Goal: Book appointment/travel/reservation: Register for event/course

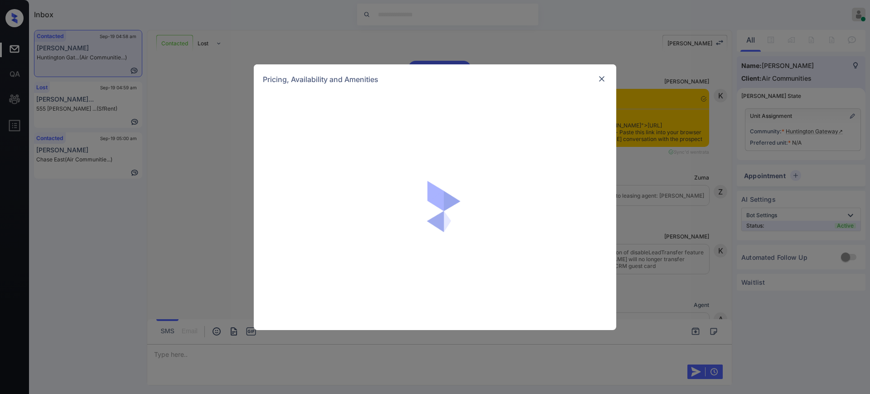
scroll to position [1055, 0]
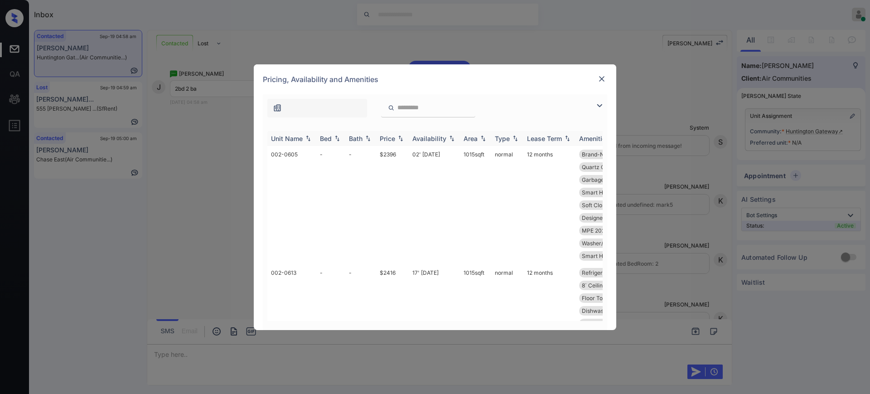
click at [329, 137] on div "Bed" at bounding box center [326, 139] width 12 height 8
click at [603, 76] on img at bounding box center [601, 78] width 9 height 9
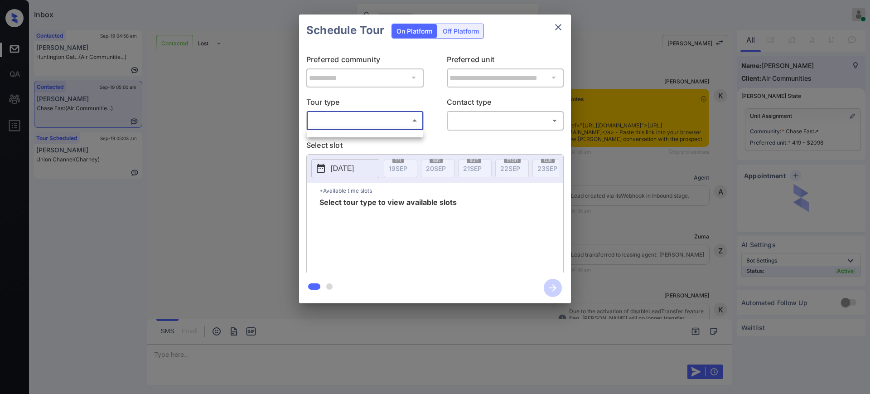
scroll to position [1548, 0]
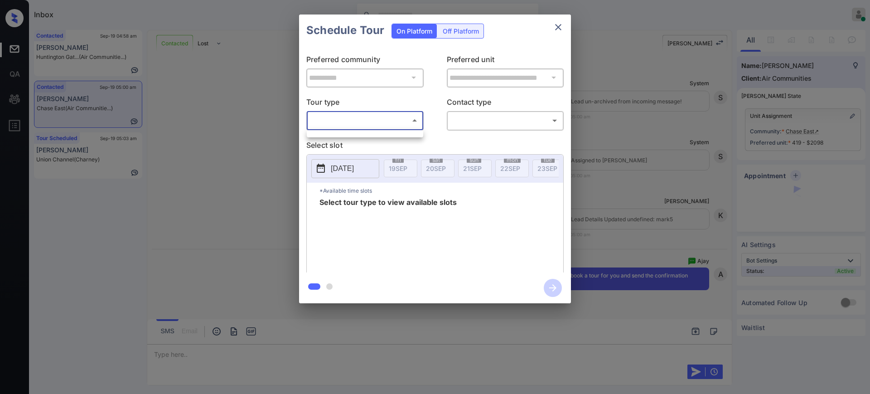
click at [397, 132] on ul at bounding box center [365, 132] width 116 height 5
click at [484, 138] on div at bounding box center [435, 197] width 870 height 394
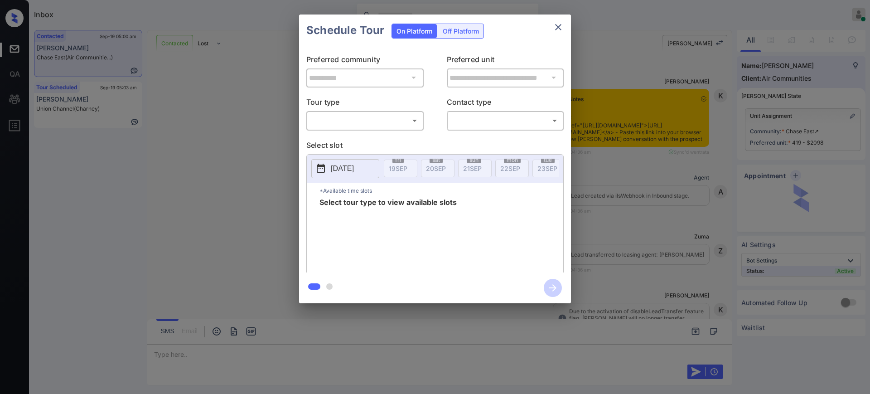
scroll to position [1548, 0]
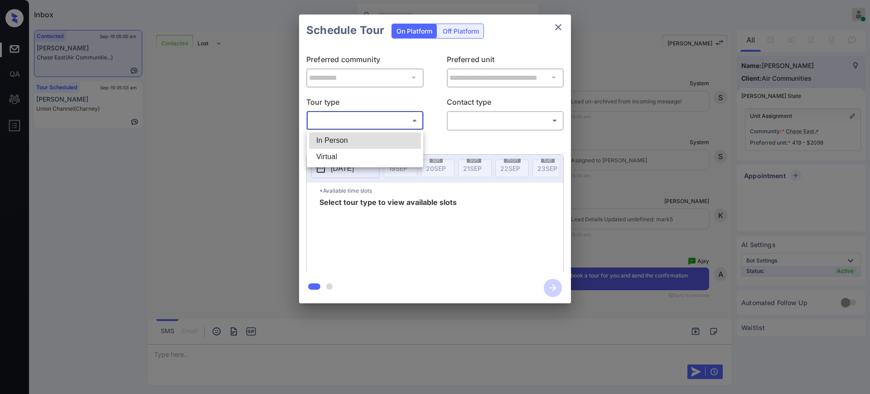
click at [361, 121] on body "Inbox Ajay Kumar Online Set yourself offline Set yourself on break Profile Swit…" at bounding box center [435, 197] width 870 height 394
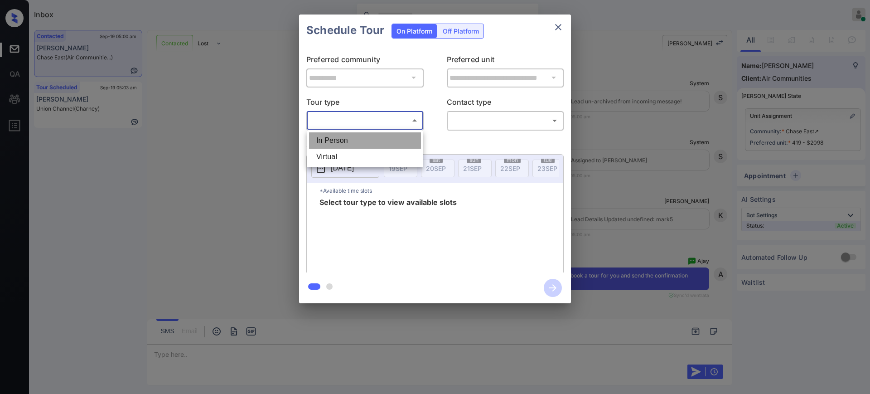
click at [348, 142] on li "In Person" at bounding box center [365, 140] width 112 height 16
type input "********"
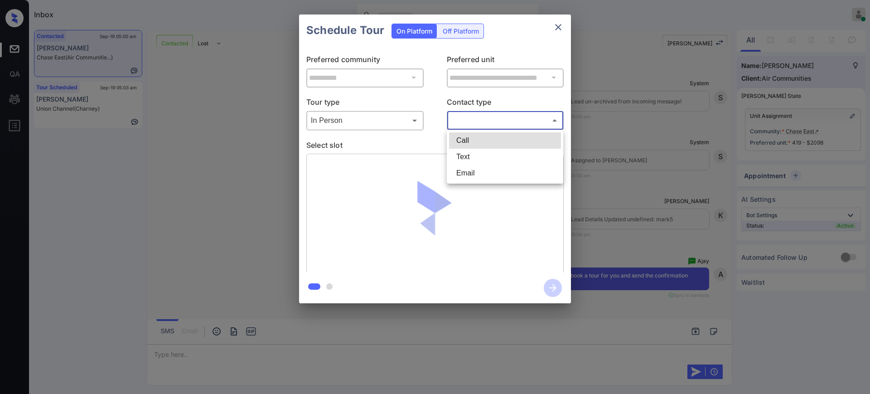
click at [457, 117] on body "Inbox Ajay Kumar Online Set yourself offline Set yourself on break Profile Swit…" at bounding box center [435, 197] width 870 height 394
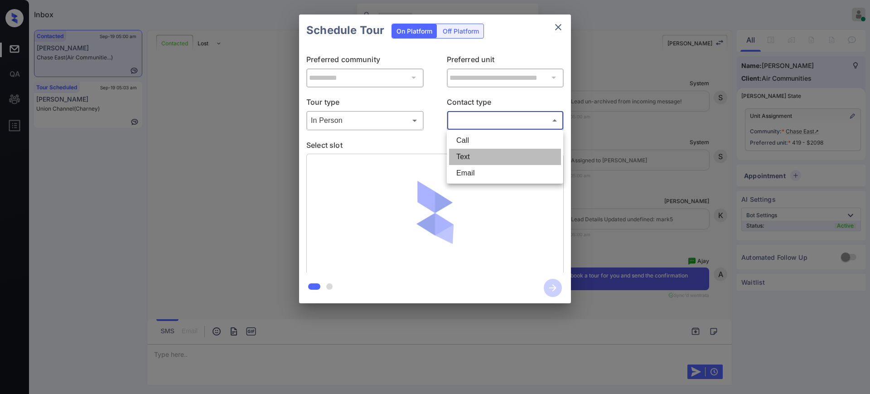
click at [464, 157] on li "Text" at bounding box center [505, 157] width 112 height 16
type input "****"
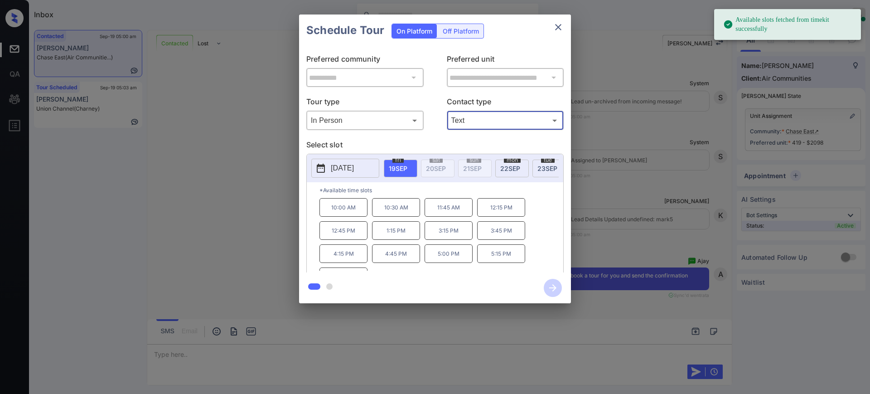
click at [342, 168] on p "2025-09-19" at bounding box center [342, 168] width 23 height 11
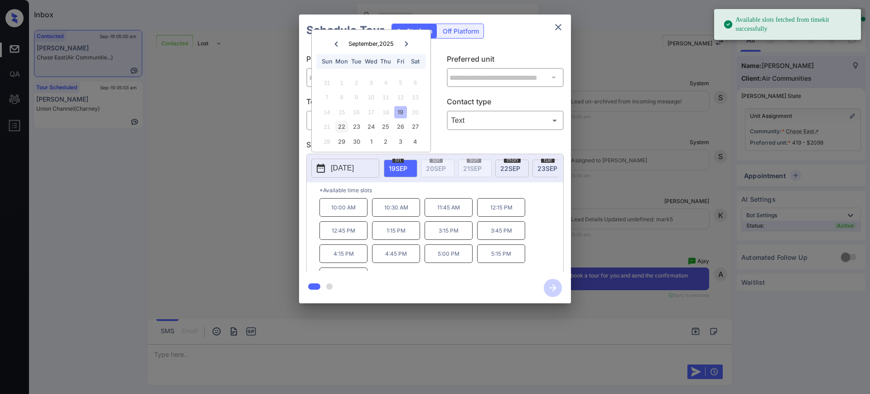
click at [340, 128] on div "22" at bounding box center [341, 127] width 12 height 12
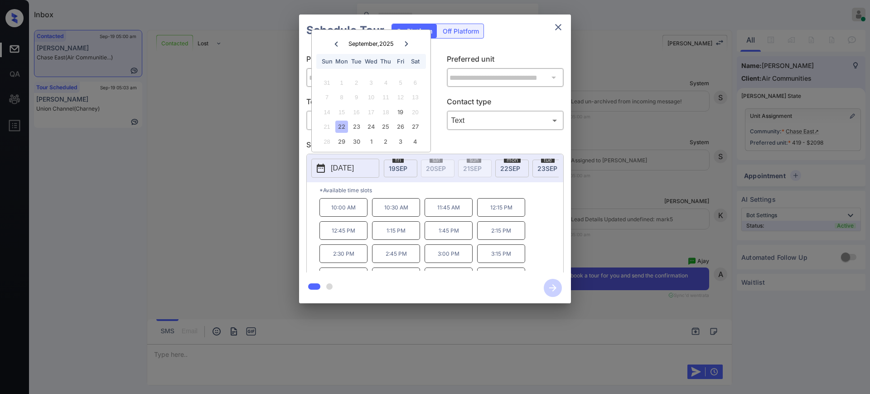
click at [450, 238] on p "1:45 PM" at bounding box center [449, 230] width 48 height 19
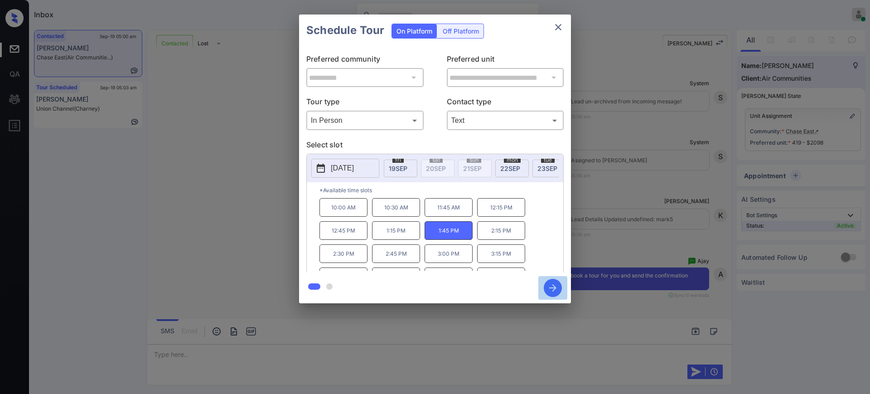
click at [553, 283] on icon "button" at bounding box center [553, 288] width 18 height 18
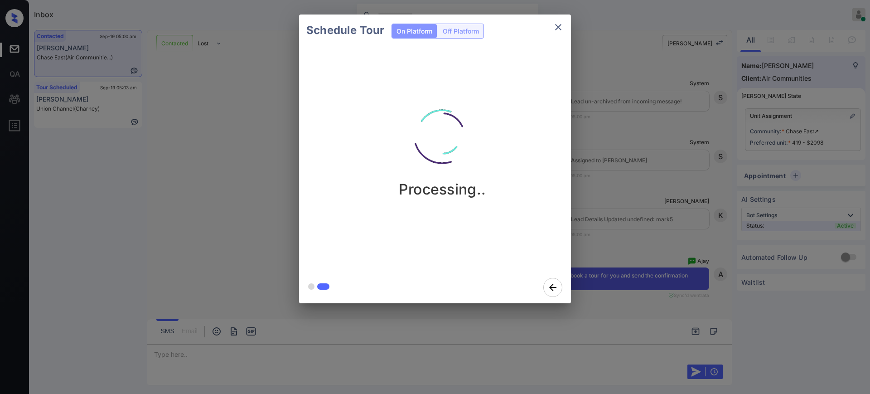
click at [641, 217] on div "Schedule Tour On Platform Off Platform Processing.." at bounding box center [435, 159] width 870 height 318
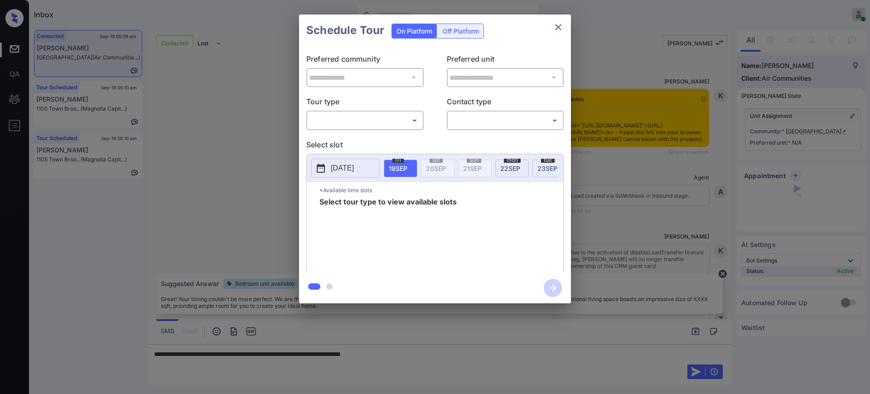
click at [371, 108] on p "Tour type" at bounding box center [364, 103] width 117 height 15
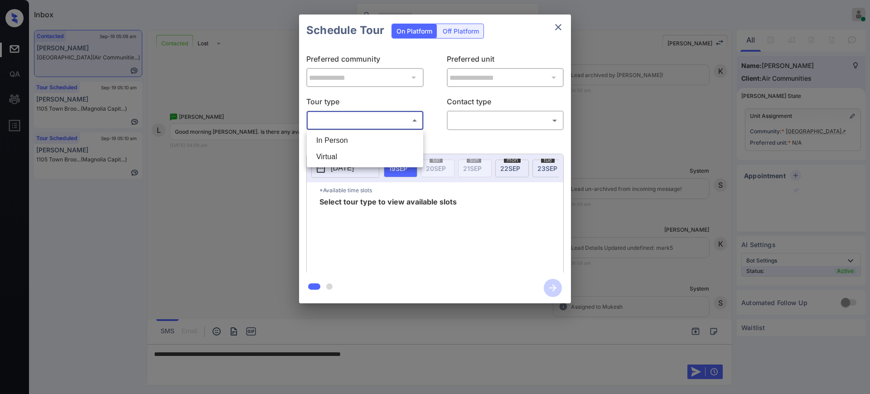
click at [366, 121] on body "Inbox Ajay Kumar Online Set yourself offline Set yourself on break Profile Swit…" at bounding box center [435, 197] width 870 height 394
click at [366, 134] on li "In Person" at bounding box center [365, 140] width 112 height 16
type input "********"
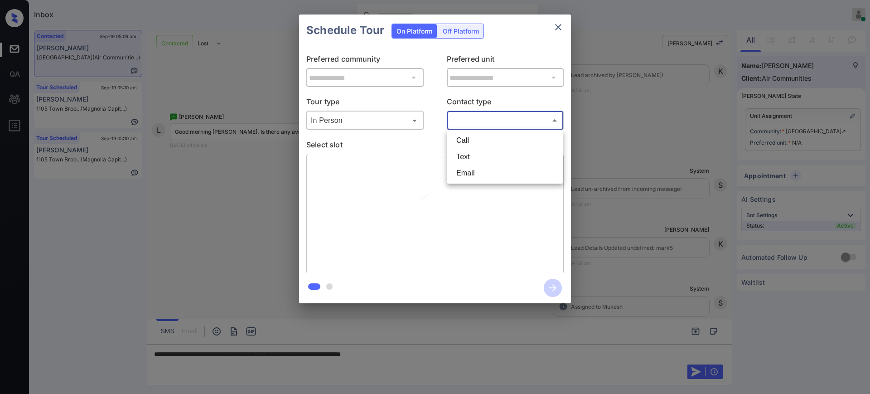
click at [468, 123] on body "Inbox Ajay Kumar Online Set yourself offline Set yourself on break Profile Swit…" at bounding box center [435, 197] width 870 height 394
click at [466, 155] on li "Text" at bounding box center [505, 157] width 112 height 16
type input "****"
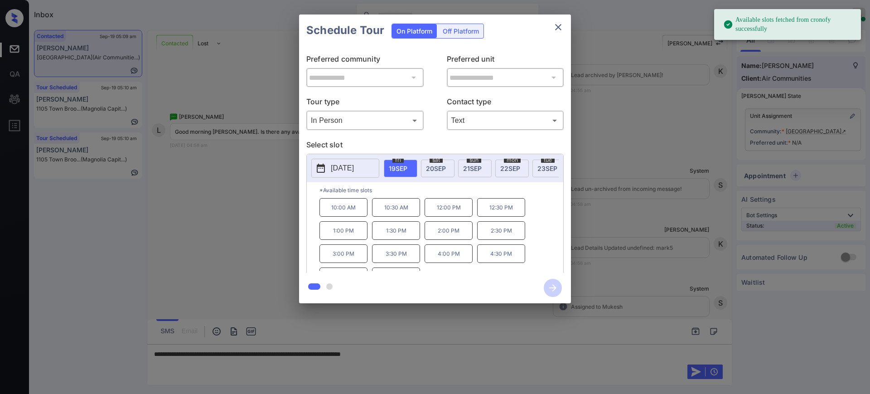
click at [348, 165] on p "[DATE]" at bounding box center [342, 168] width 23 height 11
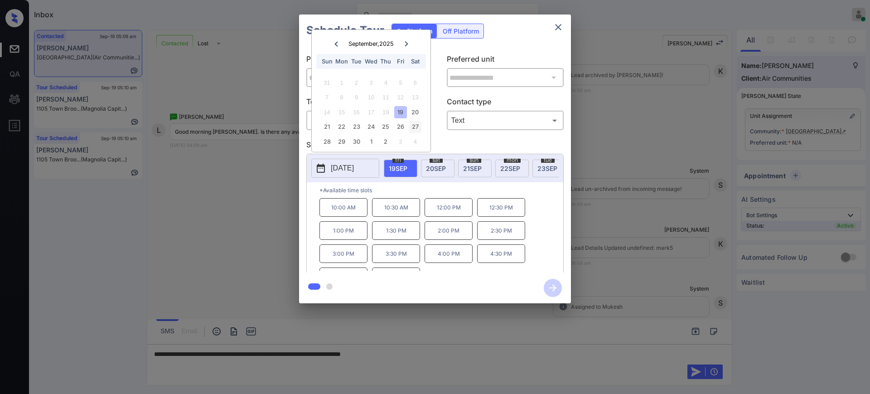
click at [411, 127] on div "27" at bounding box center [415, 127] width 12 height 12
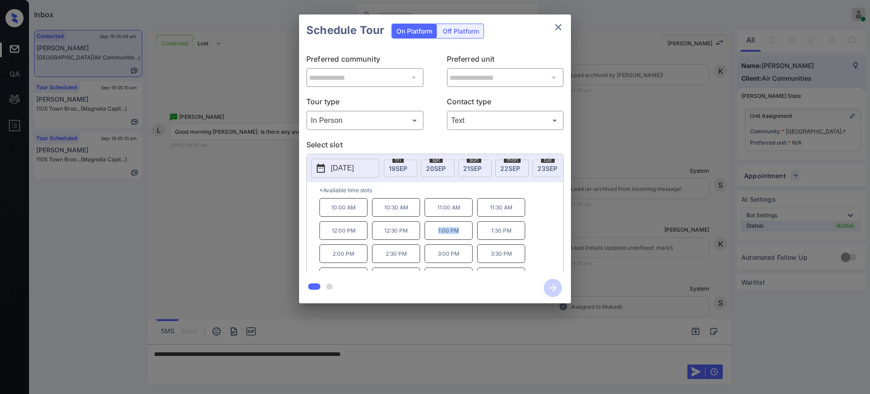
drag, startPoint x: 431, startPoint y: 235, endPoint x: 468, endPoint y: 236, distance: 37.2
click at [459, 238] on p "1:00 PM" at bounding box center [449, 230] width 48 height 19
copy p "1:00 PM"
click at [554, 33] on button "close" at bounding box center [558, 27] width 18 height 18
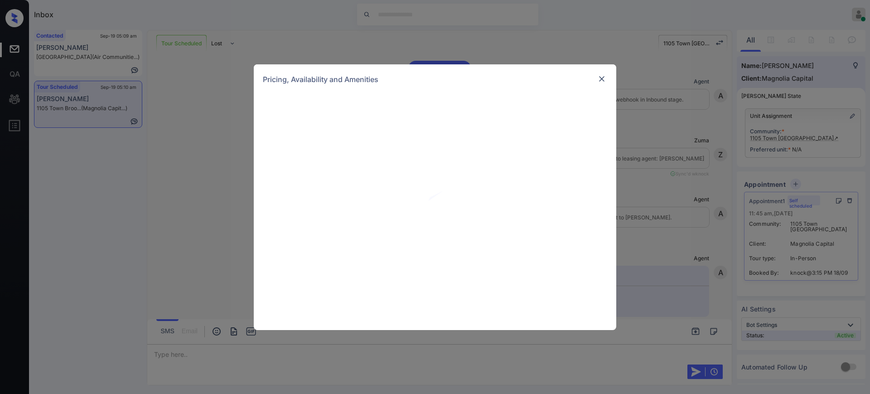
scroll to position [747, 0]
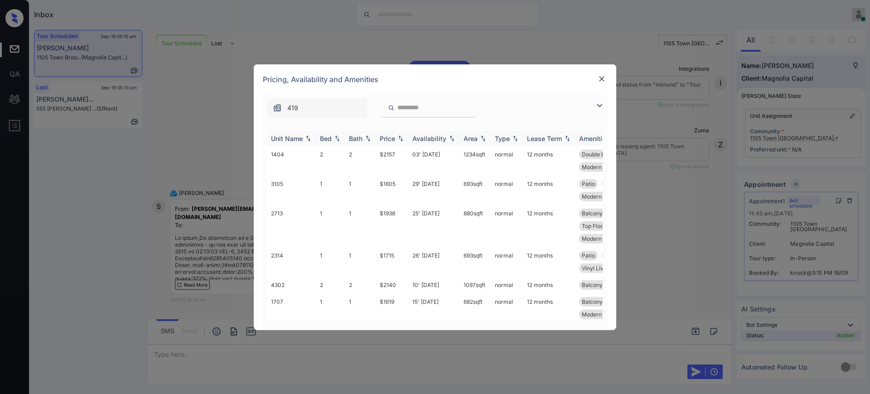
click at [325, 141] on div "Bed" at bounding box center [326, 139] width 12 height 8
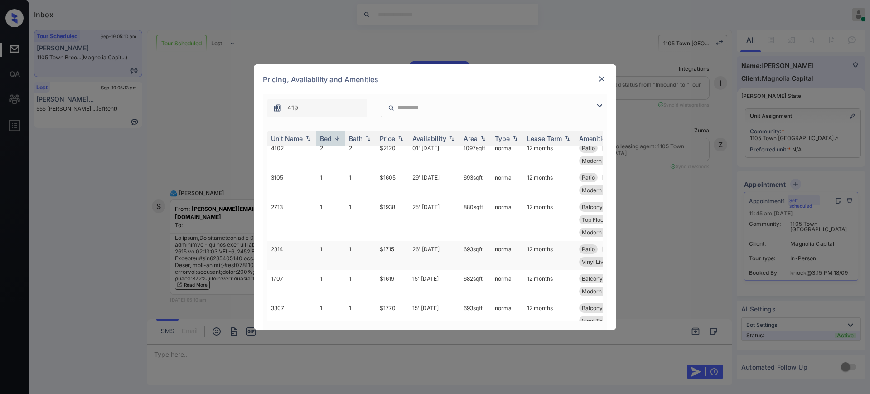
scroll to position [113, 0]
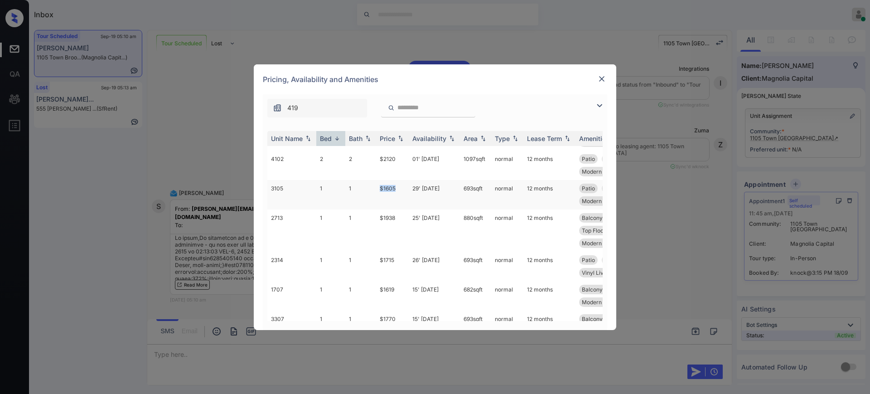
drag, startPoint x: 375, startPoint y: 191, endPoint x: 400, endPoint y: 194, distance: 25.0
click at [400, 194] on tr "3105 1 1 $1605 29' [DATE] 693 sqft normal 12 months Patio Poor Cell Servi... Vi…" at bounding box center [504, 194] width 474 height 29
copy tr "$1605"
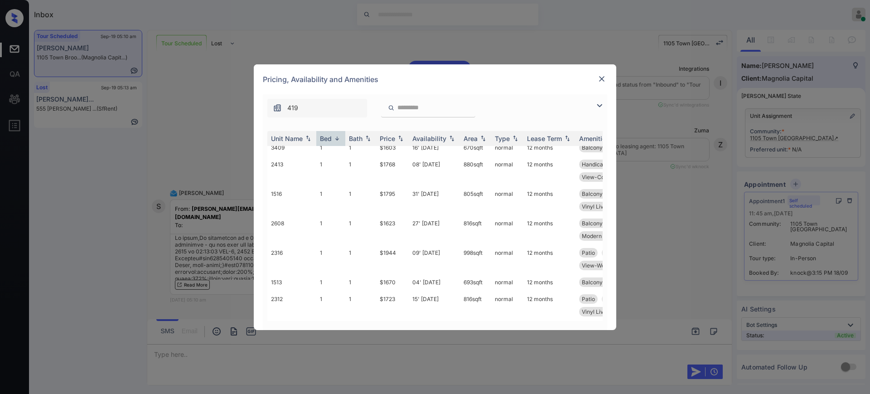
scroll to position [604, 0]
click at [604, 78] on img at bounding box center [601, 78] width 9 height 9
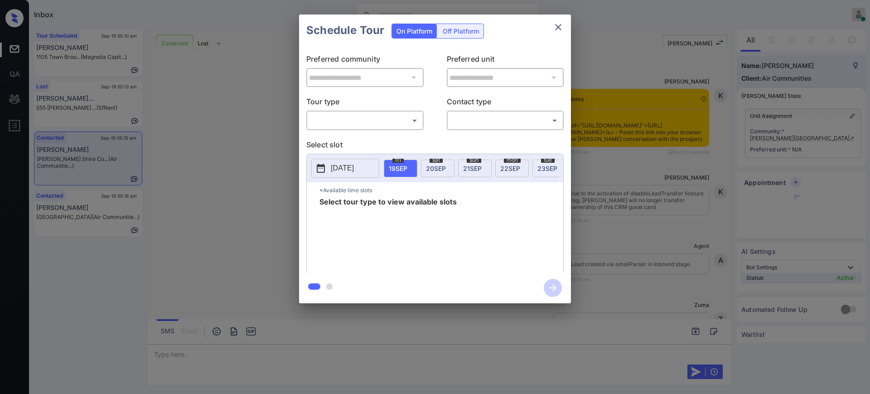
scroll to position [700, 0]
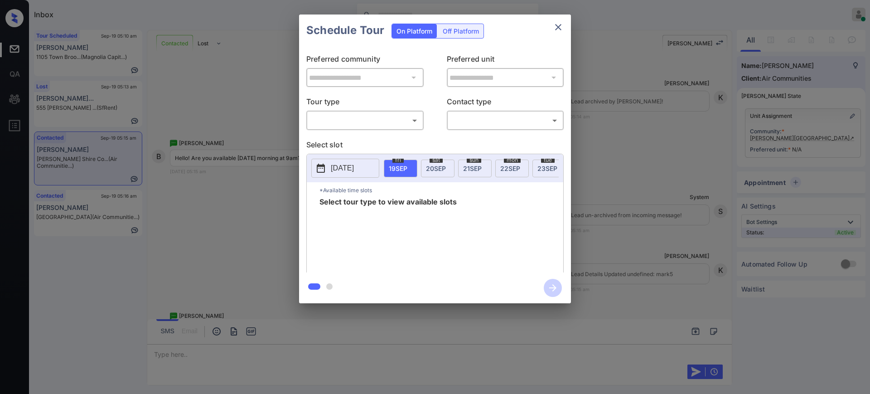
click at [391, 116] on body "Inbox [PERSON_NAME] Online Set yourself offline Set yourself on break Profile S…" at bounding box center [435, 197] width 870 height 394
click at [373, 135] on li "In Person" at bounding box center [365, 140] width 112 height 16
type input "********"
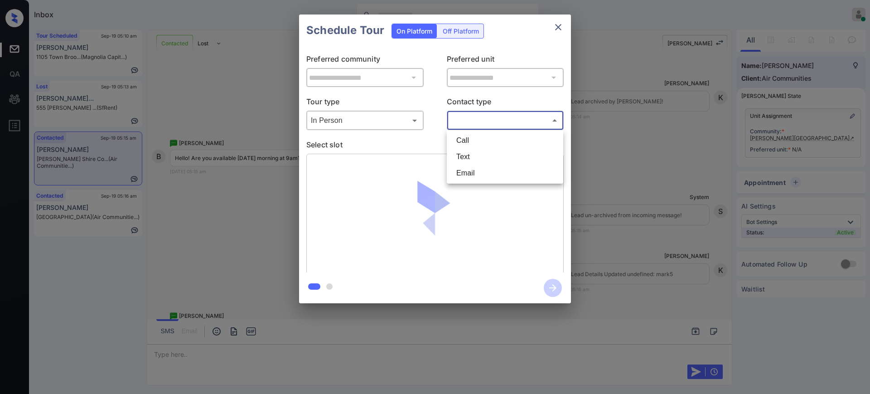
click at [482, 120] on body "Inbox Ajay Kumar Online Set yourself offline Set yourself on break Profile Swit…" at bounding box center [435, 197] width 870 height 394
click at [470, 149] on li "Text" at bounding box center [505, 157] width 112 height 16
type input "****"
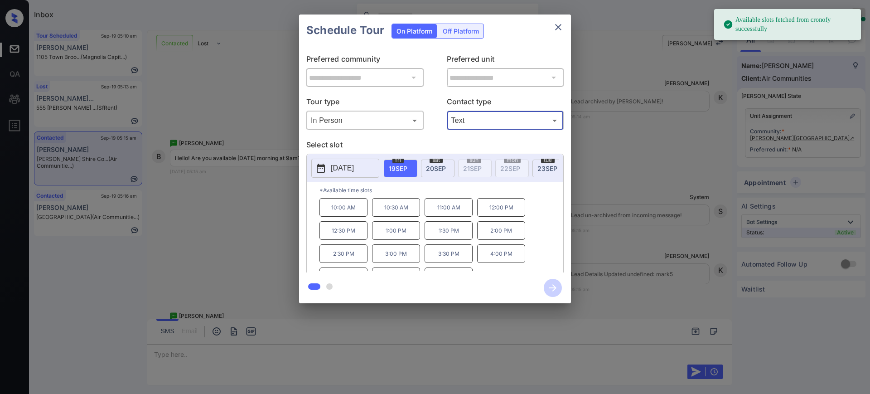
click at [435, 168] on span "20 SEP" at bounding box center [436, 168] width 20 height 8
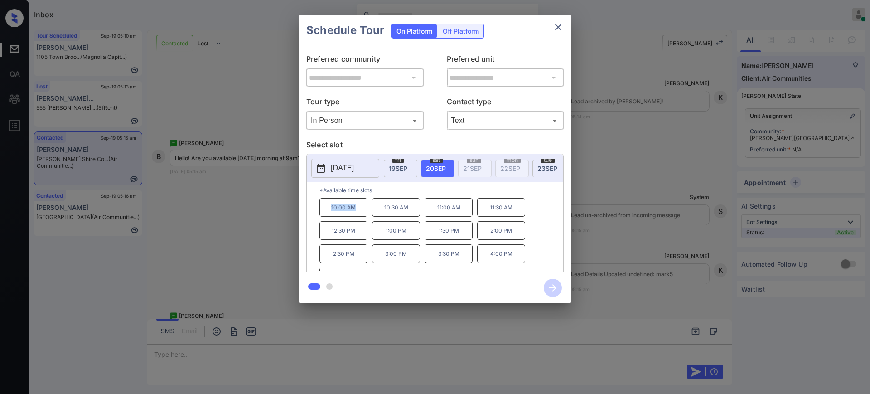
drag, startPoint x: 327, startPoint y: 215, endPoint x: 363, endPoint y: 219, distance: 36.9
click at [360, 217] on p "10:00 AM" at bounding box center [343, 207] width 48 height 19
copy p "10:00 AM"
click at [556, 23] on icon "close" at bounding box center [558, 27] width 11 height 11
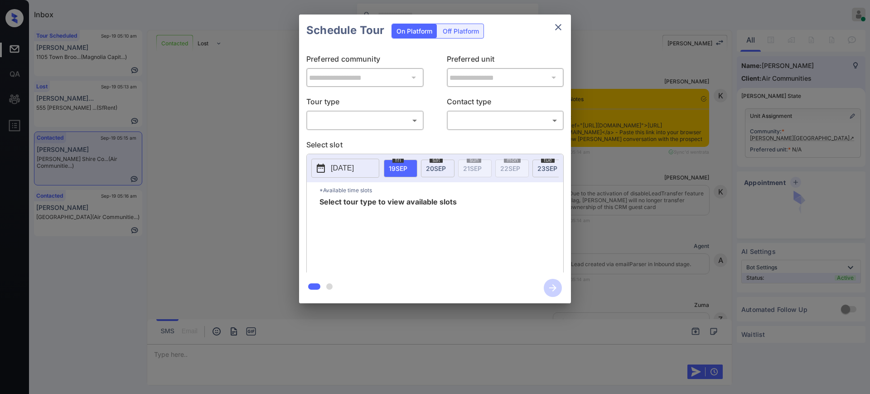
scroll to position [813, 0]
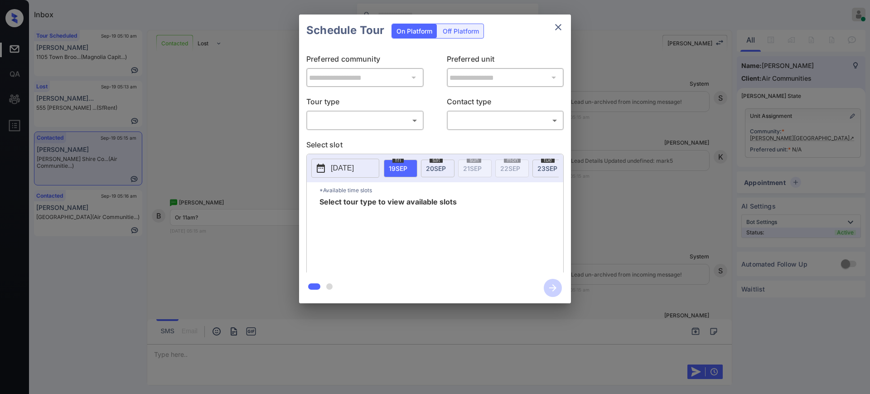
click at [375, 124] on body "Inbox Ajay Kumar Online Set yourself offline Set yourself on break Profile Swit…" at bounding box center [435, 197] width 870 height 394
click at [358, 142] on li "In Person" at bounding box center [365, 140] width 112 height 16
type input "********"
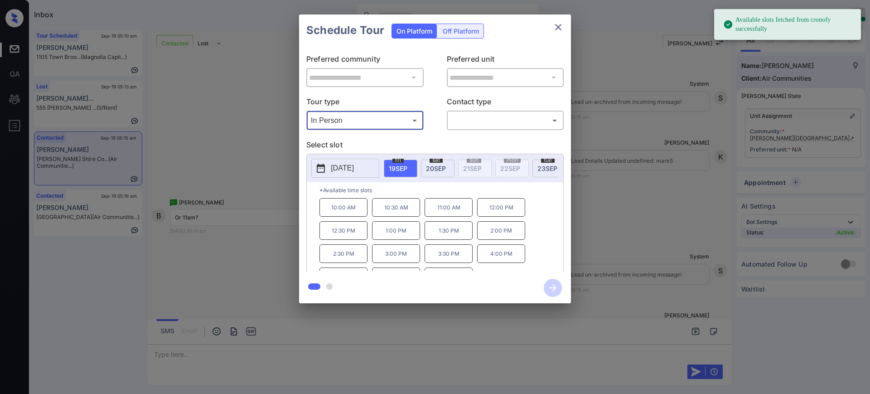
click at [435, 164] on span "20 SEP" at bounding box center [436, 168] width 20 height 8
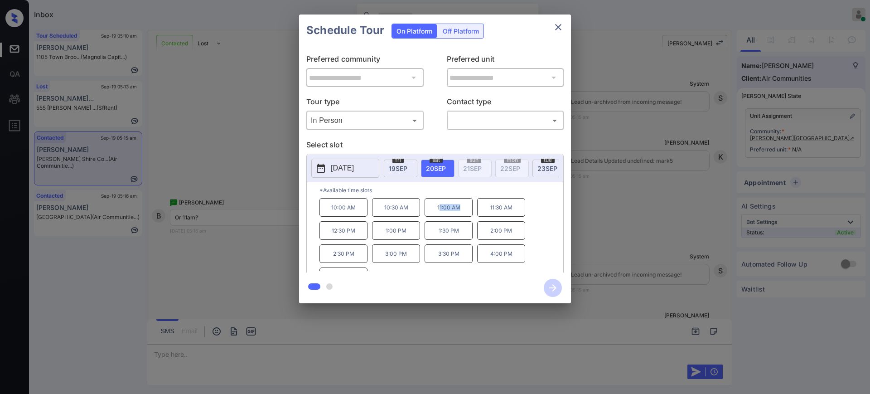
drag, startPoint x: 439, startPoint y: 217, endPoint x: 461, endPoint y: 218, distance: 22.2
click at [461, 217] on p "11:00 AM" at bounding box center [449, 207] width 48 height 19
drag, startPoint x: 430, startPoint y: 222, endPoint x: 462, endPoint y: 216, distance: 33.1
click at [461, 216] on p "11:00 AM" at bounding box center [449, 207] width 48 height 19
copy p "11:00 AM"
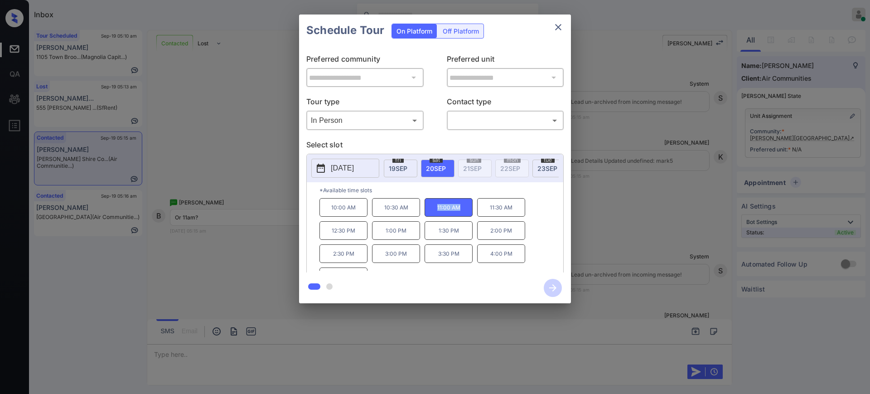
click at [553, 27] on icon "close" at bounding box center [558, 27] width 11 height 11
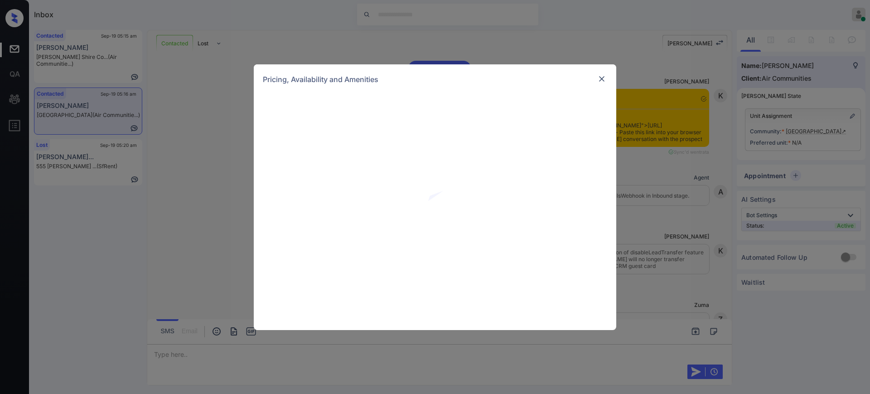
scroll to position [1709, 0]
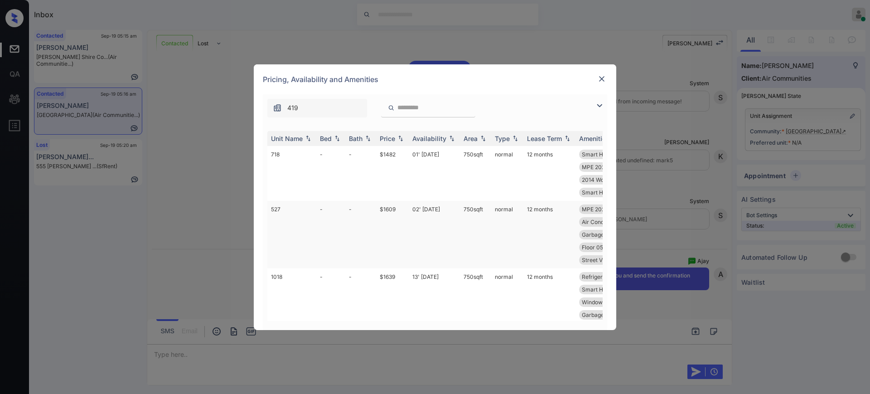
click at [392, 210] on td "$1609" at bounding box center [392, 235] width 33 height 68
click at [392, 209] on td "$1609" at bounding box center [392, 235] width 33 height 68
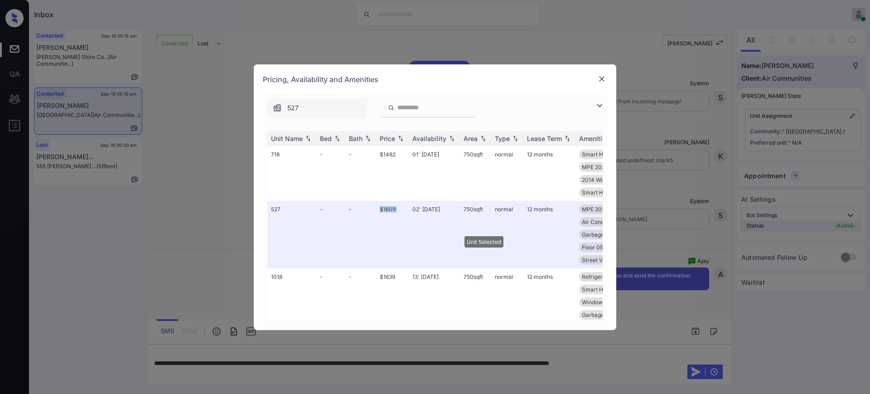
click at [602, 74] on img at bounding box center [601, 78] width 9 height 9
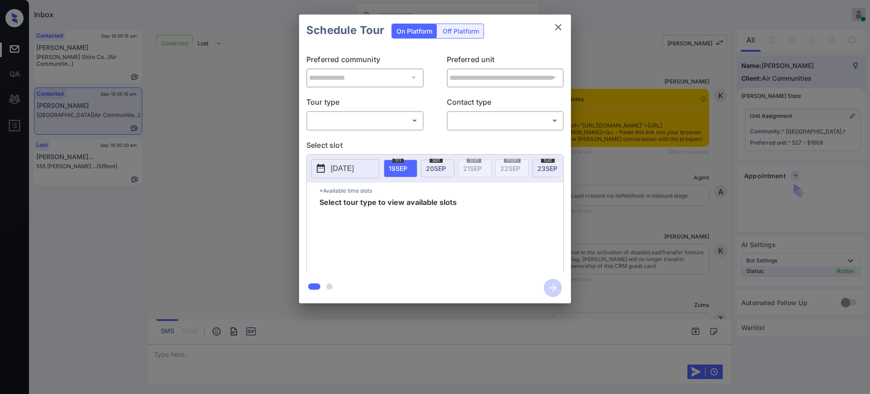
scroll to position [1474, 0]
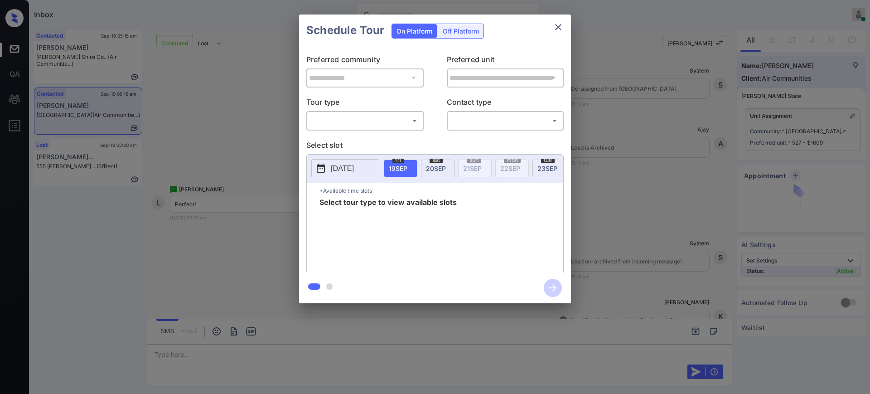
click at [349, 125] on body "Inbox [PERSON_NAME] Online Set yourself offline Set yourself on break Profile S…" at bounding box center [435, 197] width 870 height 394
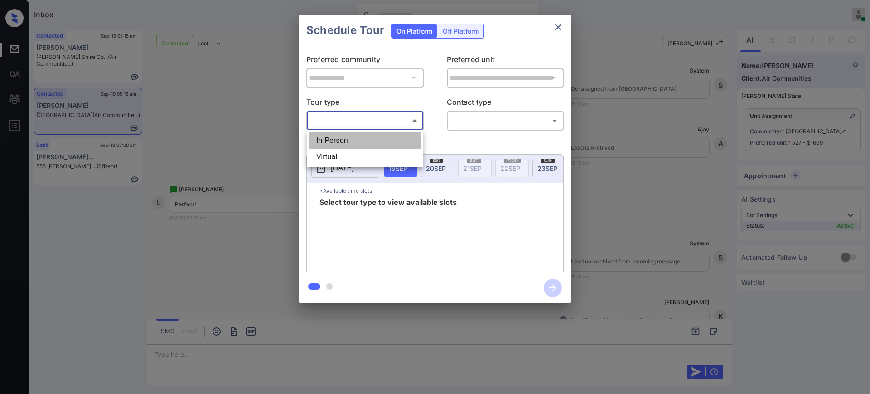
click at [351, 138] on li "In Person" at bounding box center [365, 140] width 112 height 16
type input "********"
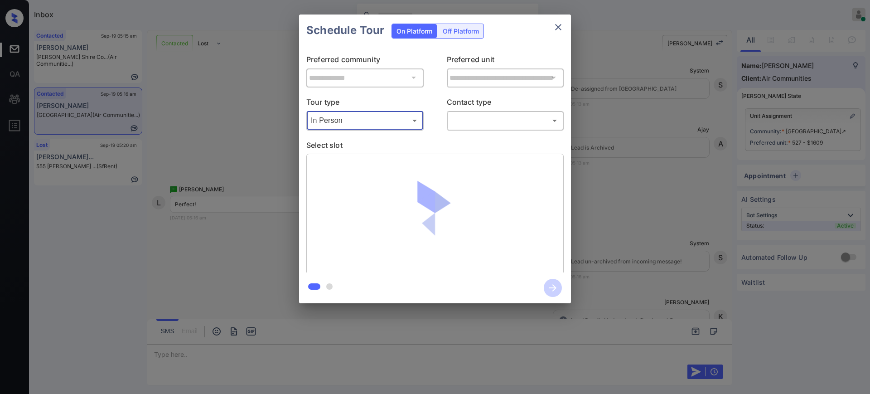
click at [467, 122] on body "Inbox [PERSON_NAME] Online Set yourself offline Set yourself on break Profile S…" at bounding box center [435, 197] width 870 height 394
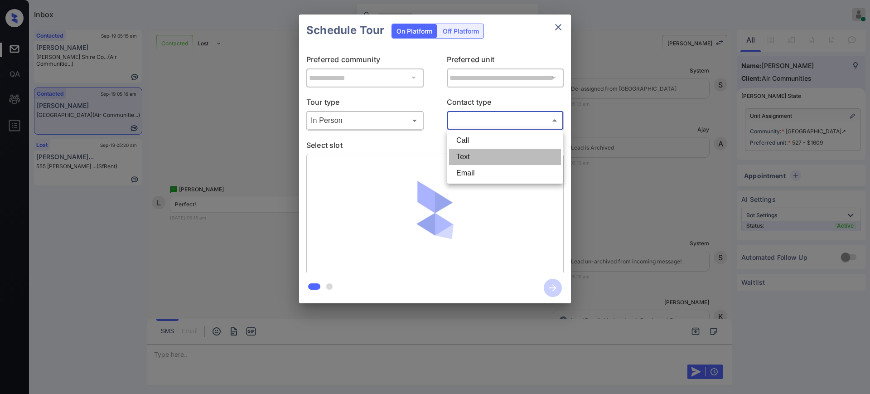
click at [470, 158] on li "Text" at bounding box center [505, 157] width 112 height 16
type input "****"
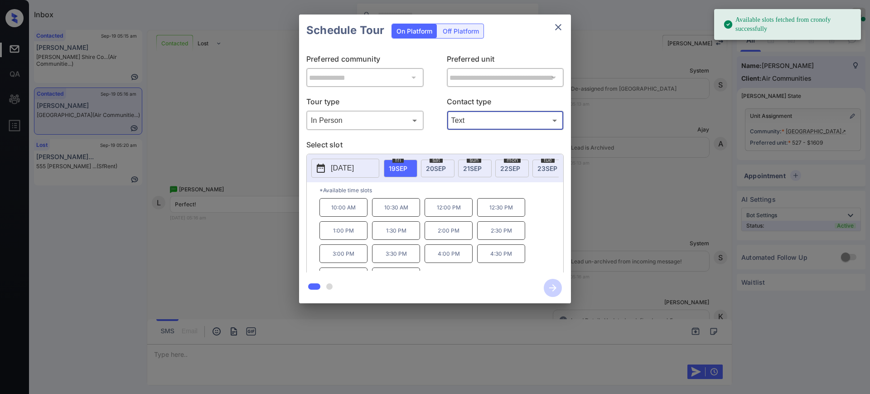
click at [350, 168] on p "[DATE]" at bounding box center [342, 168] width 23 height 11
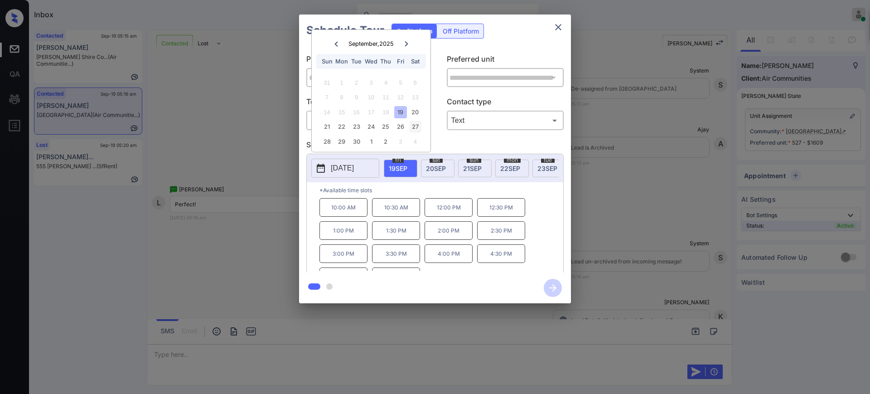
click at [413, 125] on div "27" at bounding box center [415, 127] width 12 height 12
click at [447, 239] on p "1:00 PM" at bounding box center [449, 230] width 48 height 19
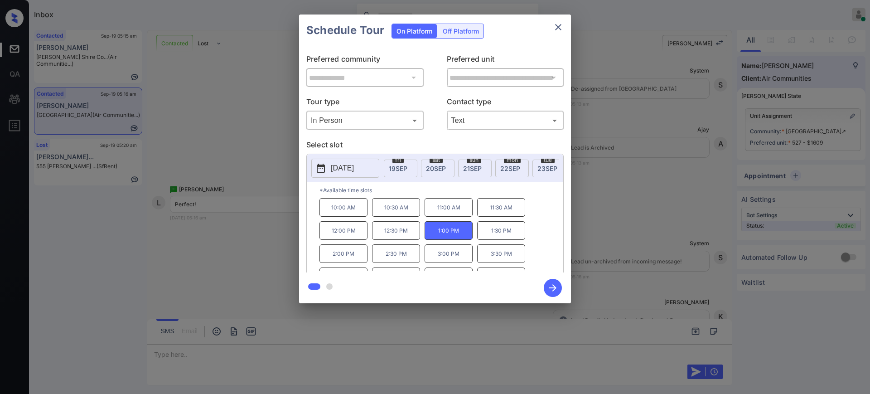
click at [555, 286] on icon "button" at bounding box center [552, 287] width 7 height 7
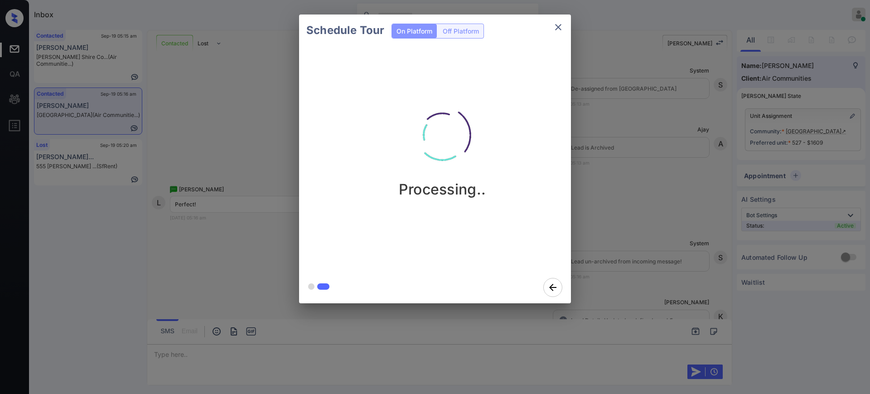
click at [639, 271] on div "Schedule Tour On Platform Off Platform Processing.." at bounding box center [435, 159] width 870 height 318
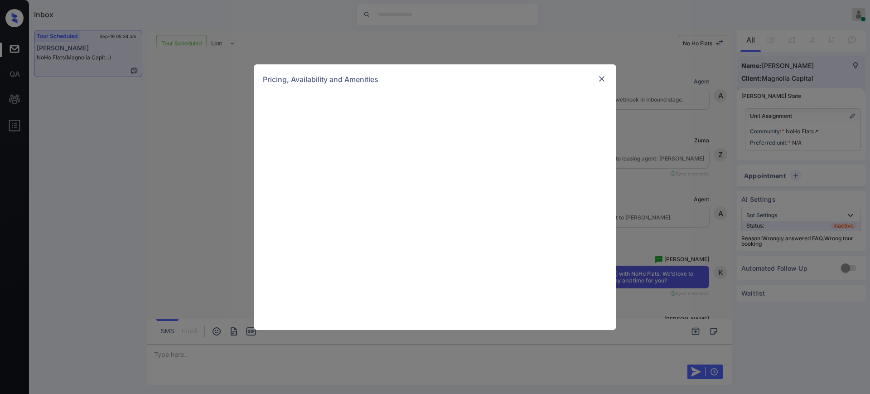
scroll to position [1694, 0]
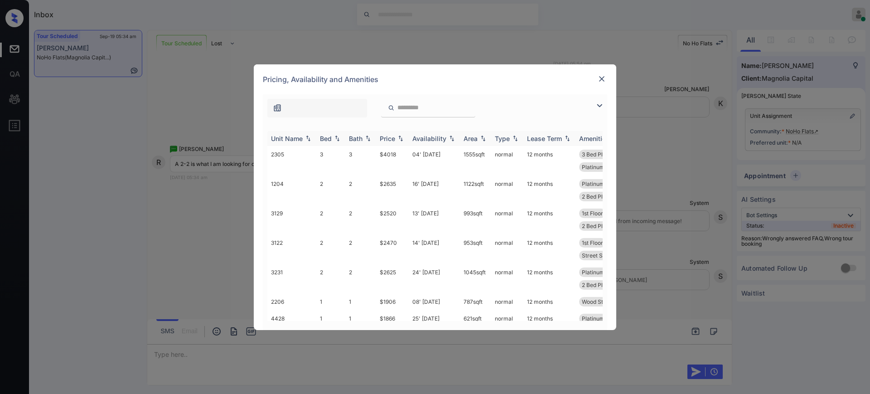
click at [319, 138] on th "Bed" at bounding box center [330, 138] width 29 height 15
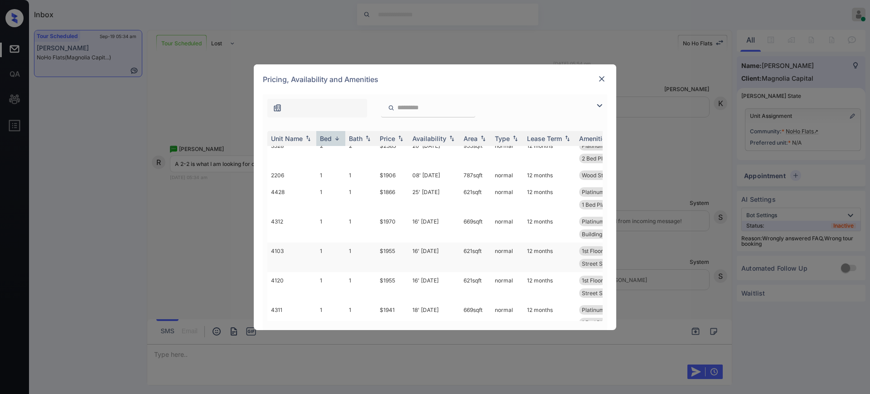
scroll to position [427, 0]
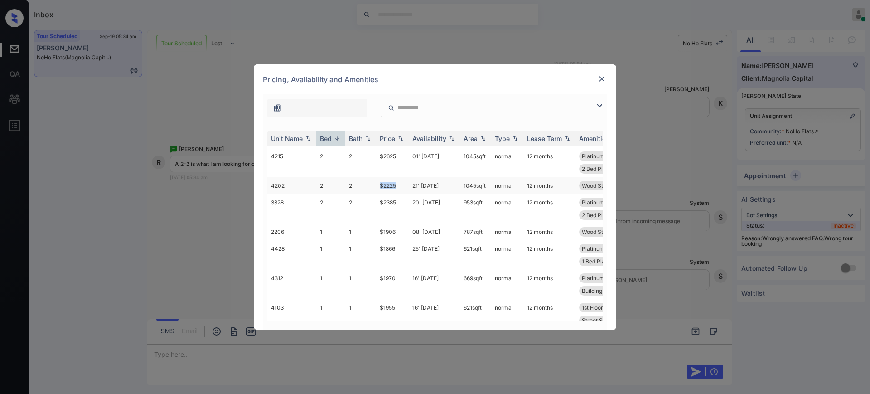
drag, startPoint x: 377, startPoint y: 186, endPoint x: 401, endPoint y: 188, distance: 23.7
click at [400, 188] on td "$2225" at bounding box center [392, 185] width 33 height 17
copy td "$2225"
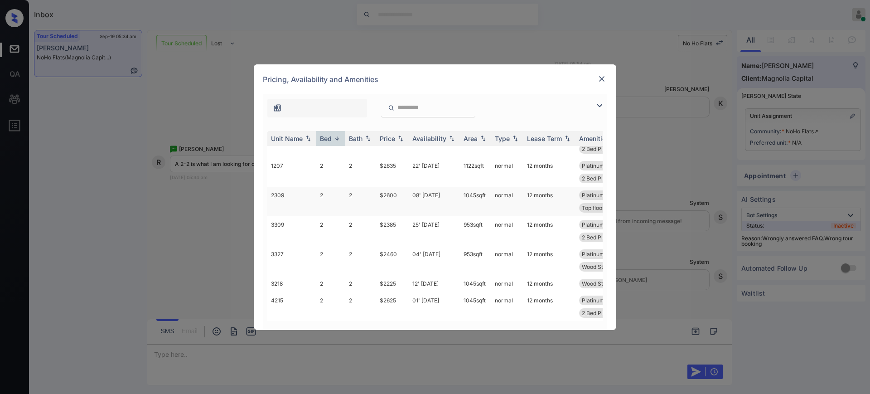
scroll to position [340, 0]
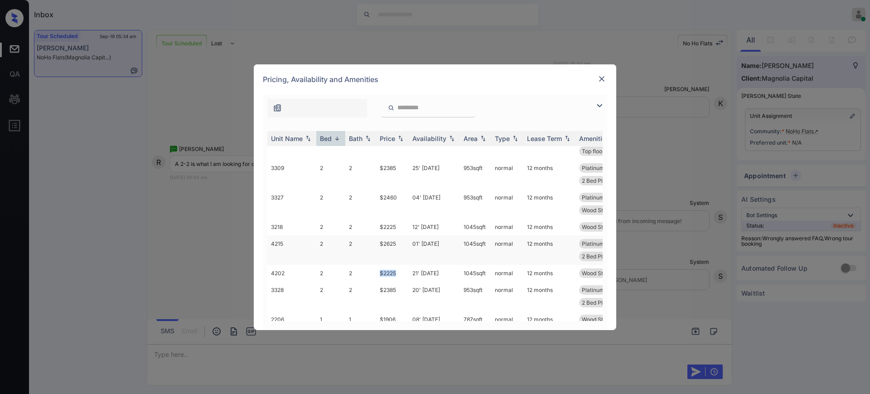
copy td "$2225"
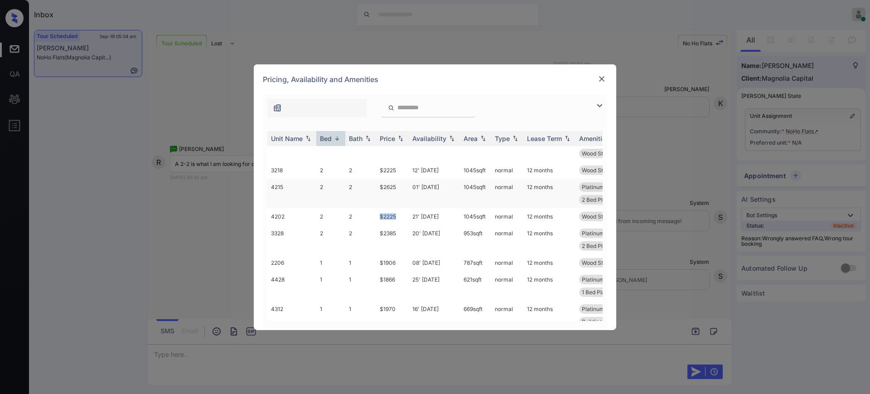
copy td "$2225"
drag, startPoint x: 377, startPoint y: 173, endPoint x: 407, endPoint y: 173, distance: 29.9
click at [404, 172] on td "$2225" at bounding box center [392, 170] width 33 height 17
copy td "$2225"
click at [599, 79] on img at bounding box center [601, 78] width 9 height 9
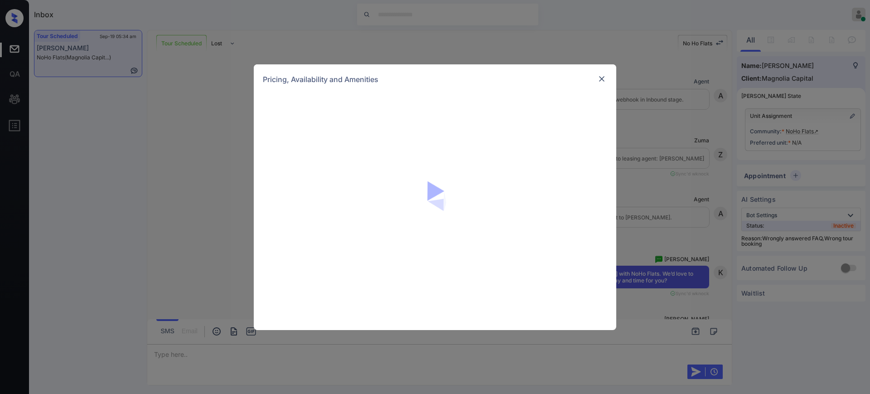
scroll to position [1694, 0]
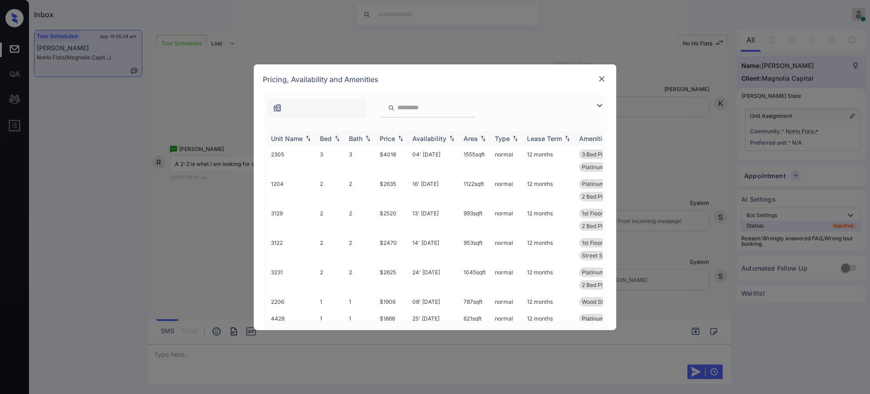
click at [324, 137] on div "Bed" at bounding box center [326, 139] width 12 height 8
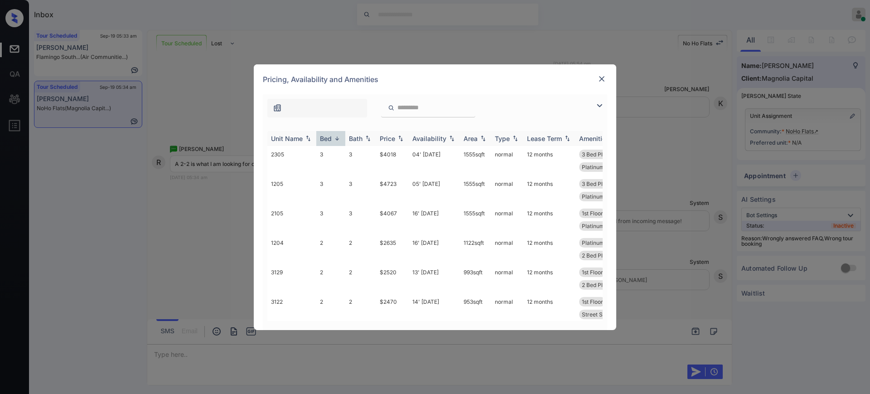
click at [327, 145] on th "Bed" at bounding box center [330, 138] width 29 height 15
drag, startPoint x: 377, startPoint y: 276, endPoint x: 404, endPoint y: 276, distance: 26.7
click at [403, 276] on td "$2625" at bounding box center [392, 280] width 33 height 29
copy td "$2625"
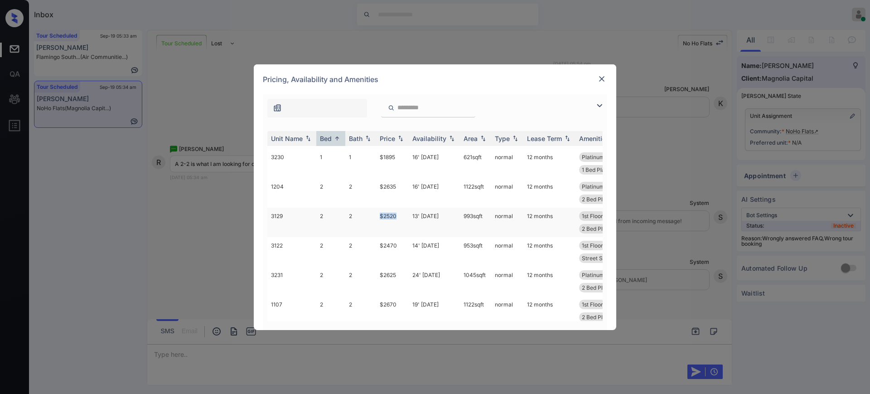
drag, startPoint x: 374, startPoint y: 220, endPoint x: 403, endPoint y: 222, distance: 29.5
click at [403, 222] on tr "3129 2 2 $2520 13' Sep 25 993 sqft normal 12 months 1st Floor Platinum Floori..…" at bounding box center [504, 222] width 474 height 29
copy tr "$2520"
click at [600, 80] on img at bounding box center [601, 78] width 9 height 9
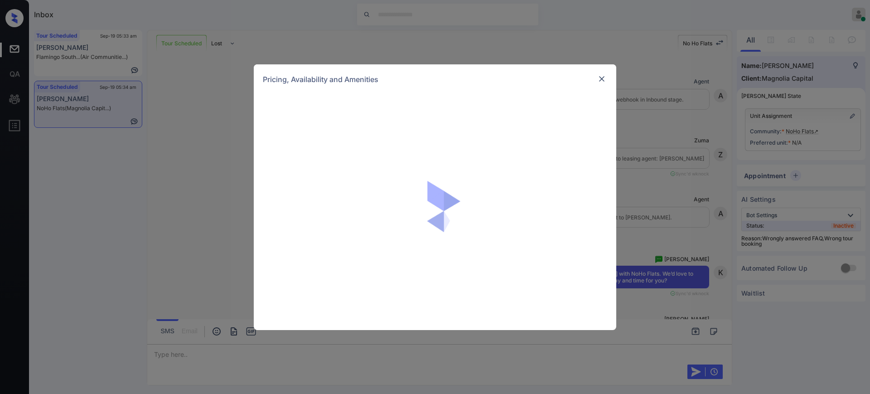
scroll to position [1524, 0]
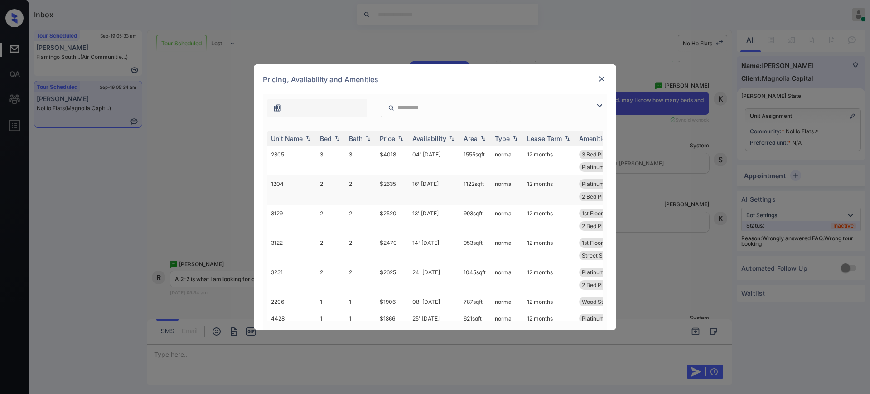
click at [385, 185] on td "$2635" at bounding box center [392, 189] width 33 height 29
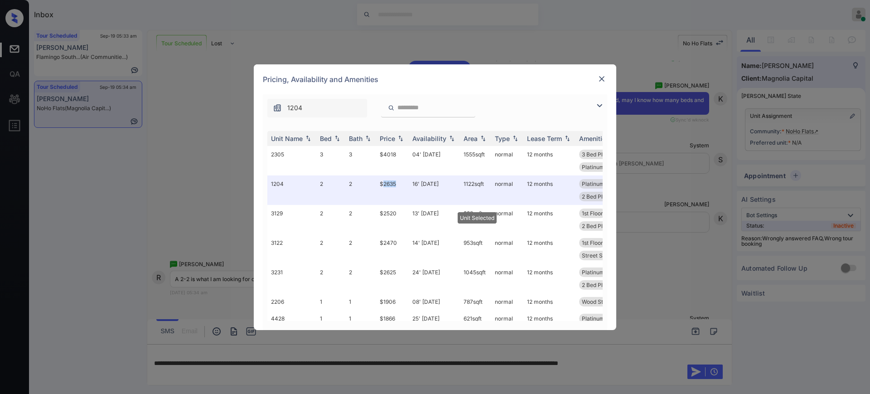
click at [600, 77] on img at bounding box center [601, 78] width 9 height 9
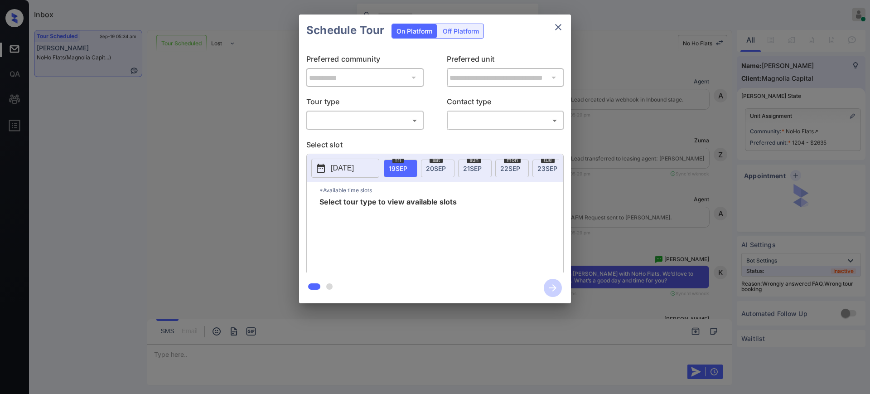
click at [368, 119] on body "Inbox [PERSON_NAME] Online Set yourself offline Set yourself on break Profile S…" at bounding box center [435, 197] width 870 height 394
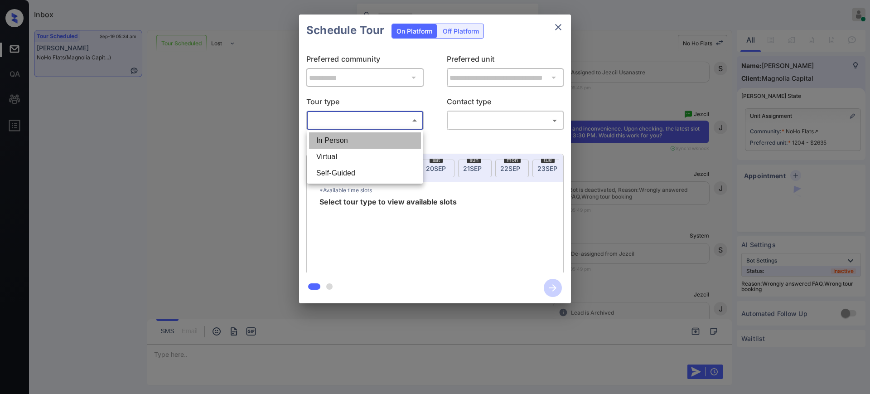
click at [354, 140] on li "In Person" at bounding box center [365, 140] width 112 height 16
type input "********"
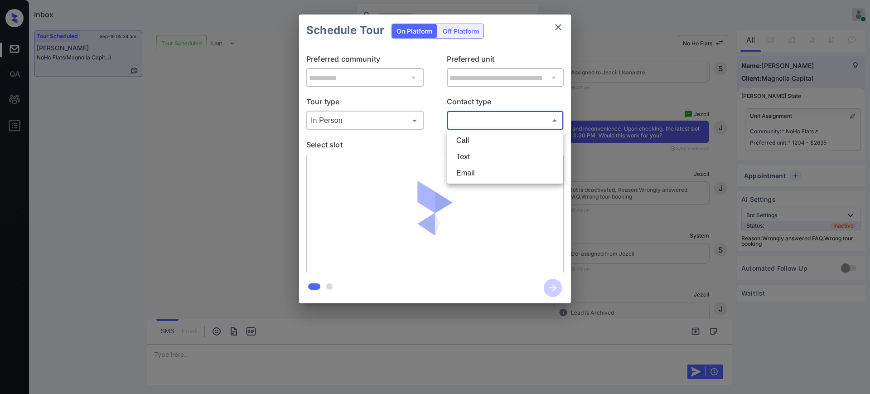
click at [478, 119] on body "Inbox [PERSON_NAME] Online Set yourself offline Set yourself on break Profile S…" at bounding box center [435, 197] width 870 height 394
click at [467, 153] on li "Text" at bounding box center [505, 157] width 112 height 16
type input "****"
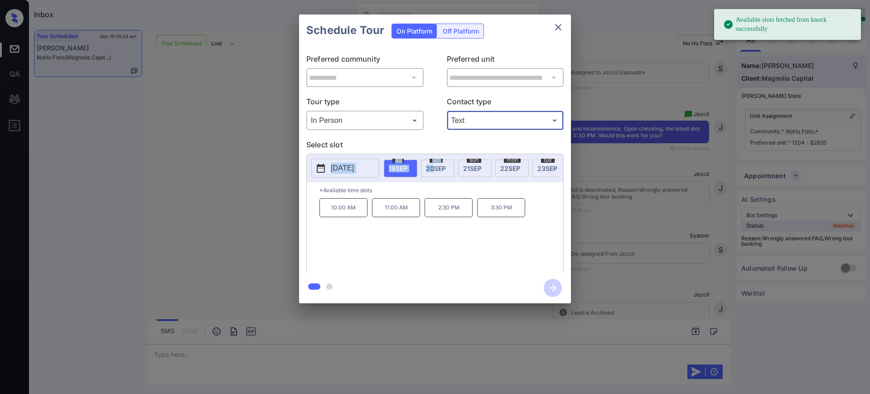
click at [434, 156] on div "Select slot [DATE] 19 SEP [DATE] [DATE] [DATE] [DATE] [DATE] [DATE] [DATE] [DAT…" at bounding box center [434, 207] width 257 height 136
click at [438, 167] on span "[DATE]" at bounding box center [436, 168] width 20 height 8
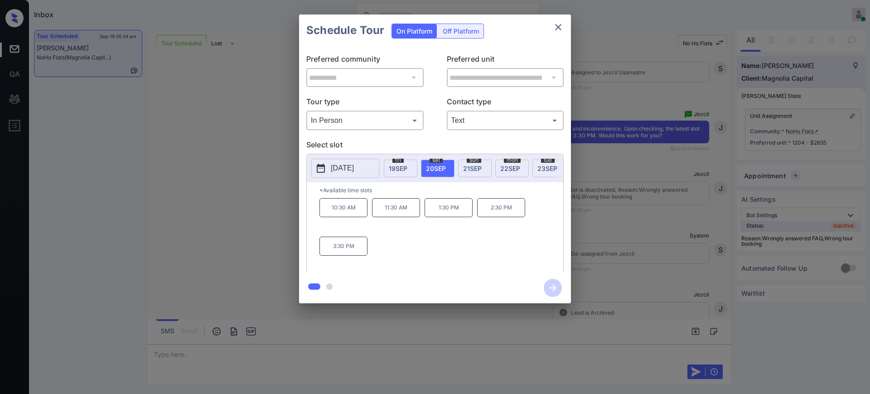
click at [339, 247] on p "3:30 PM" at bounding box center [343, 246] width 48 height 19
click at [556, 285] on icon "button" at bounding box center [553, 288] width 18 height 18
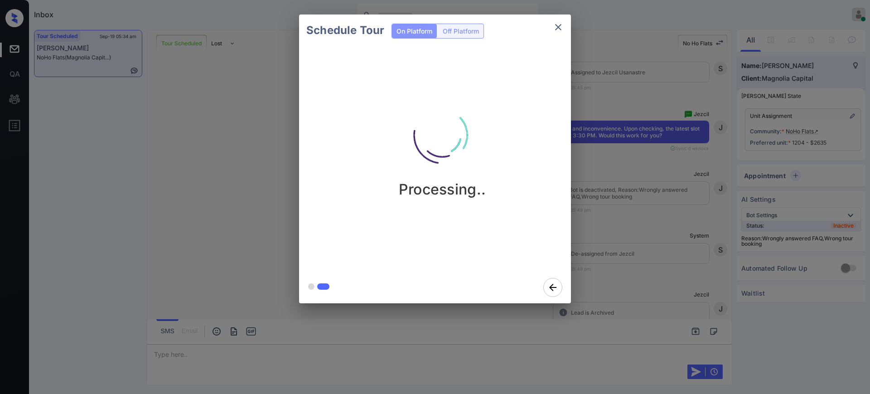
click at [616, 256] on div "Schedule Tour On Platform Off Platform Processing.." at bounding box center [435, 159] width 870 height 318
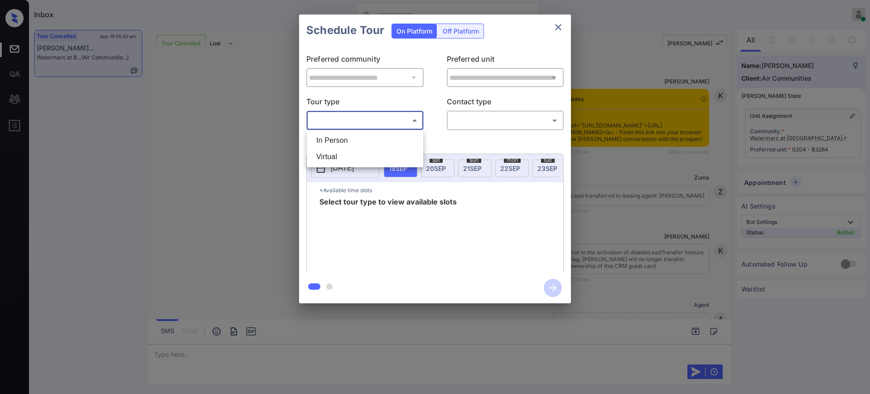
click at [358, 121] on body "Inbox [PERSON_NAME] Online Set yourself offline Set yourself on break Profile S…" at bounding box center [435, 197] width 870 height 394
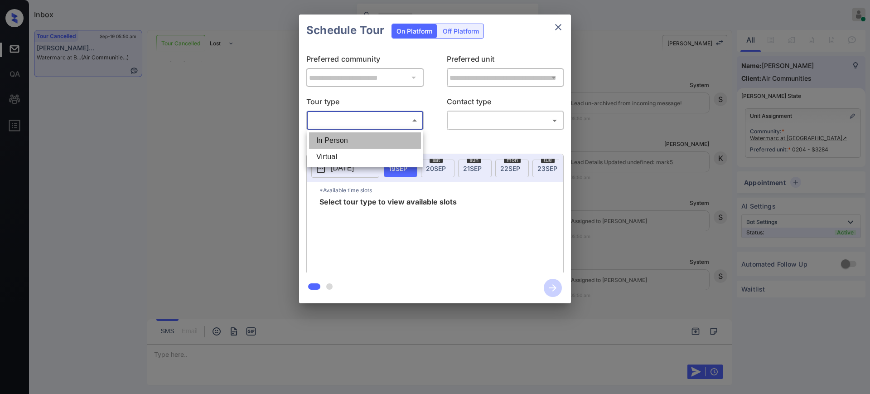
click at [344, 147] on li "In Person" at bounding box center [365, 140] width 112 height 16
type input "********"
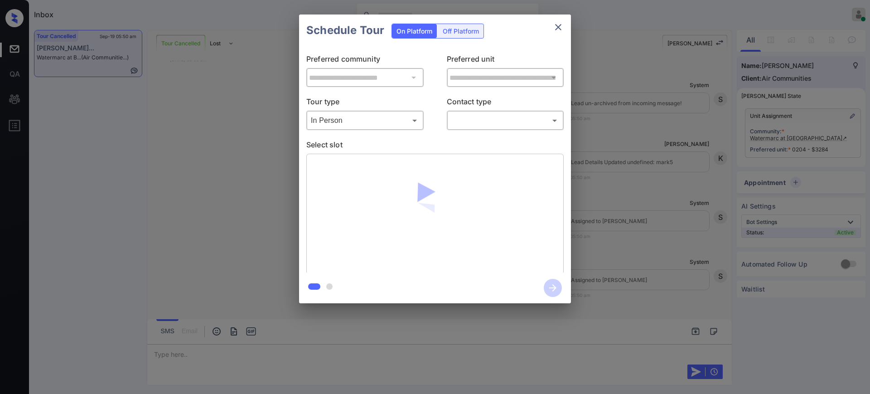
click at [485, 107] on p "Contact type" at bounding box center [505, 103] width 117 height 15
click at [484, 115] on body "Inbox [PERSON_NAME] Online Set yourself offline Set yourself on break Profile S…" at bounding box center [435, 197] width 870 height 394
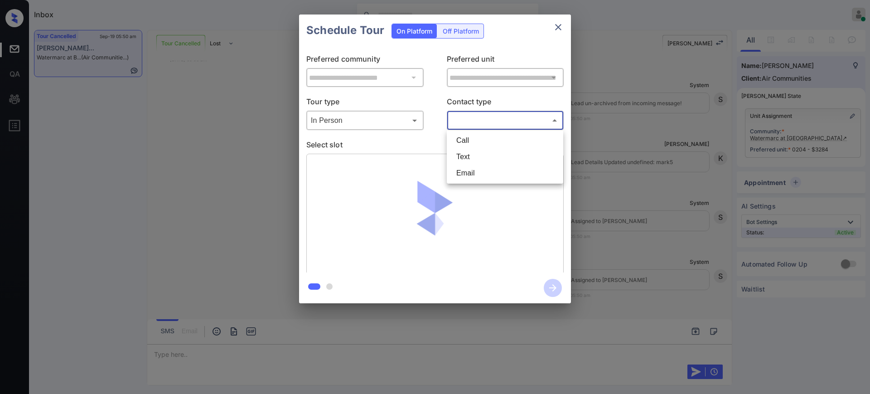
click at [472, 154] on li "Text" at bounding box center [505, 157] width 112 height 16
type input "****"
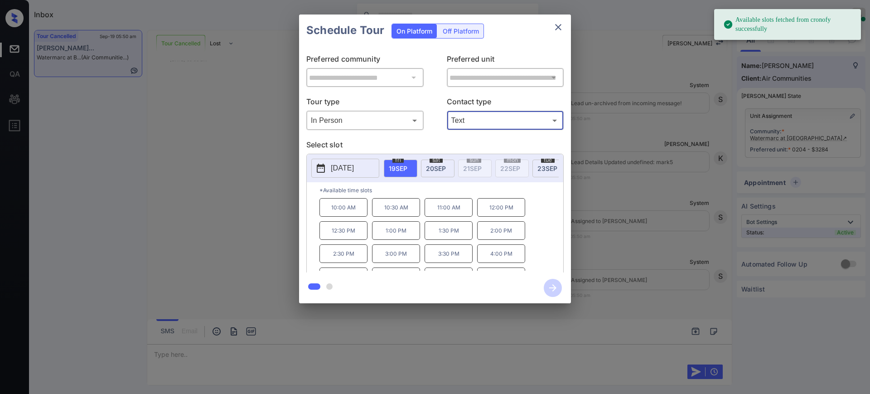
click at [334, 166] on p "[DATE]" at bounding box center [342, 168] width 23 height 11
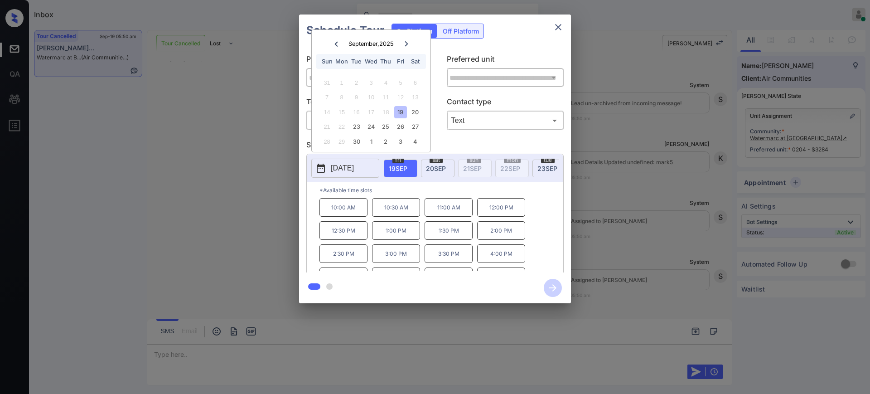
click at [195, 348] on div at bounding box center [435, 197] width 870 height 394
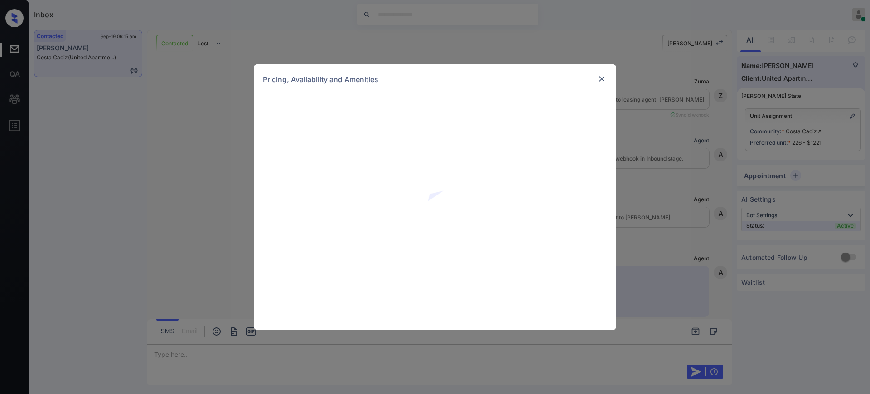
scroll to position [1416, 0]
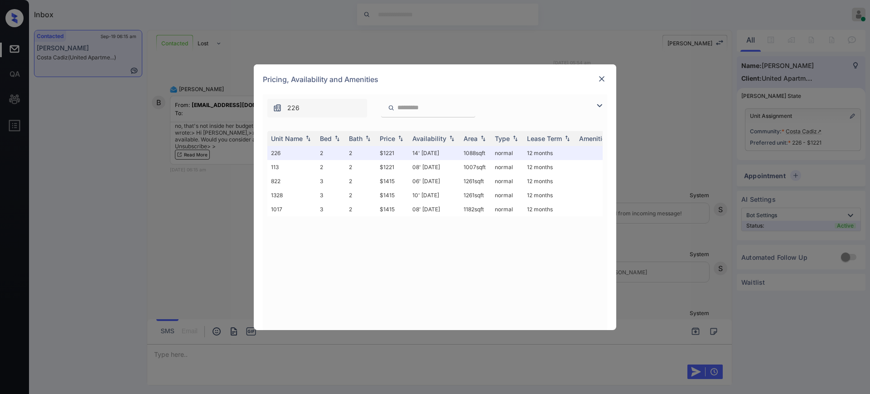
click at [602, 78] on img at bounding box center [601, 78] width 9 height 9
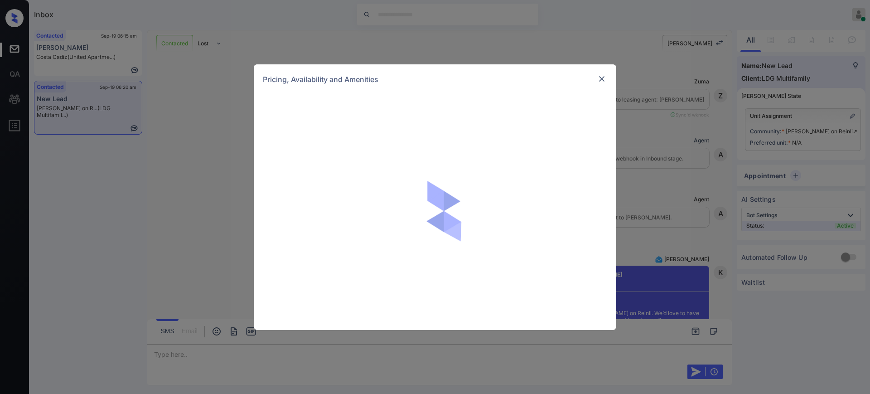
scroll to position [1098, 0]
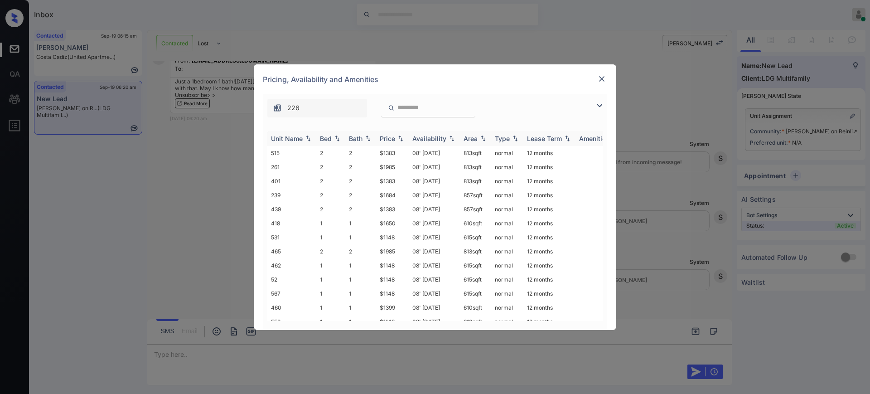
click at [328, 131] on th "Bed" at bounding box center [330, 138] width 29 height 15
click at [330, 137] on div "Bed" at bounding box center [326, 139] width 12 height 8
drag, startPoint x: 371, startPoint y: 265, endPoint x: 402, endPoint y: 268, distance: 31.4
click at [396, 265] on tr "254 1 1 $1148 08' Jun 24 615 sqft normal 12 months" at bounding box center [504, 265] width 474 height 14
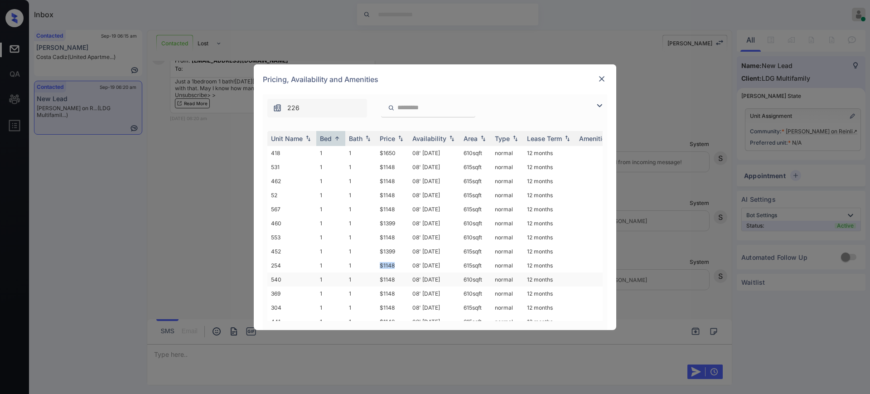
copy tr "$1148"
click at [599, 73] on div at bounding box center [601, 78] width 11 height 11
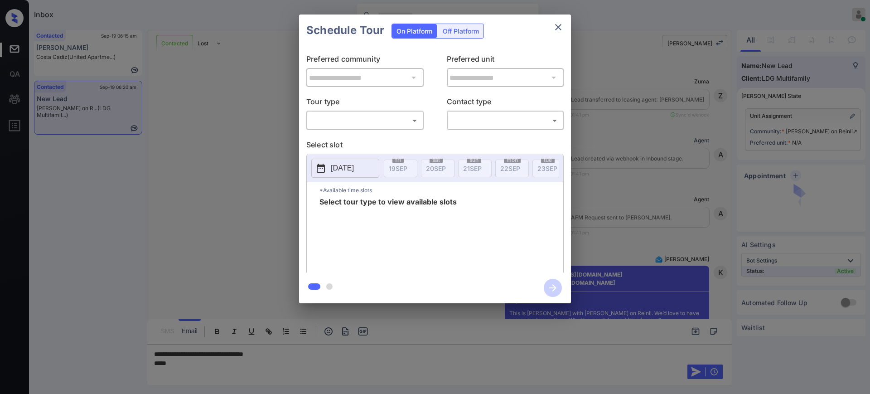
click at [362, 114] on body "Inbox [PERSON_NAME] Online Set yourself offline Set yourself on break Profile S…" at bounding box center [435, 197] width 870 height 394
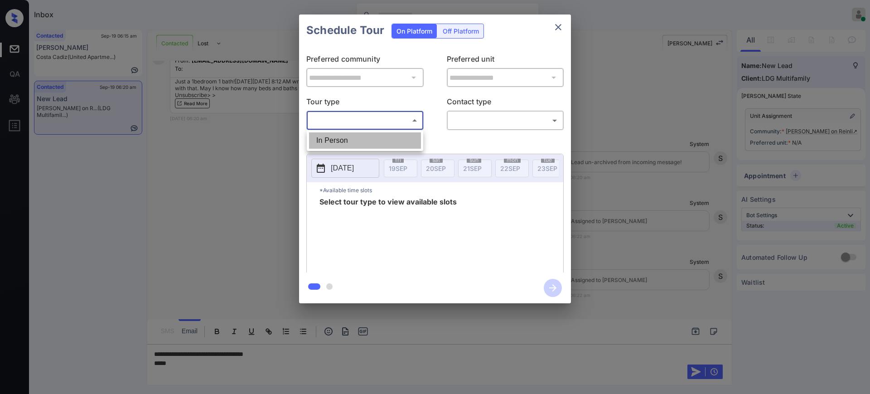
click at [344, 143] on li "In Person" at bounding box center [365, 140] width 112 height 16
type input "********"
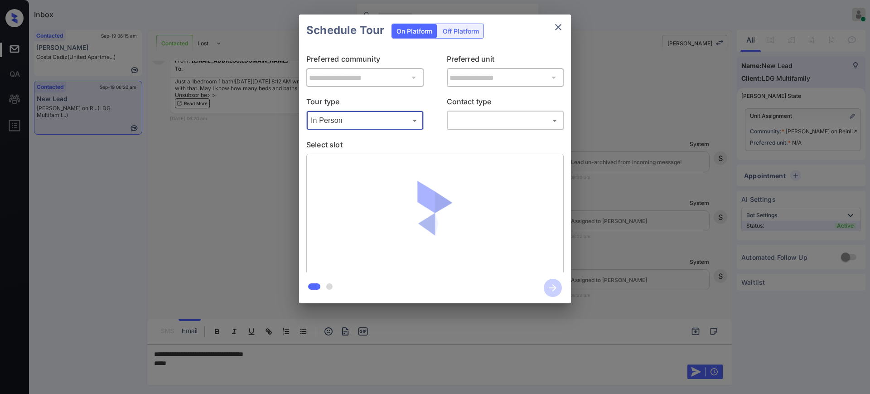
click at [479, 122] on body "Inbox [PERSON_NAME] Online Set yourself offline Set yourself on break Profile S…" at bounding box center [435, 197] width 870 height 394
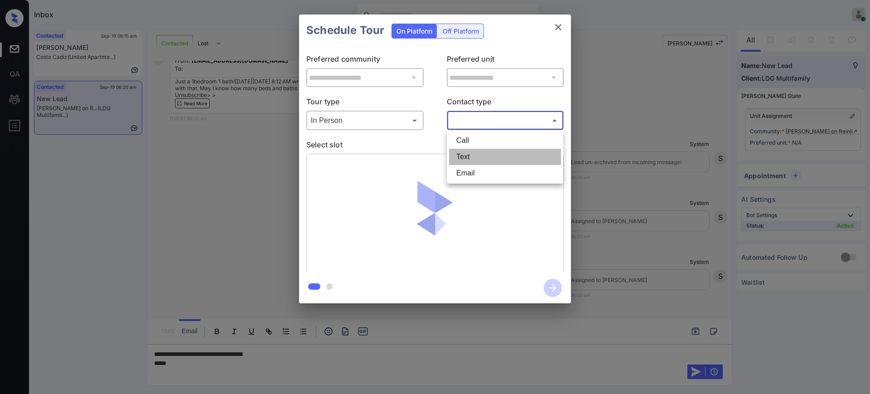
click at [465, 157] on li "Text" at bounding box center [505, 157] width 112 height 16
type input "****"
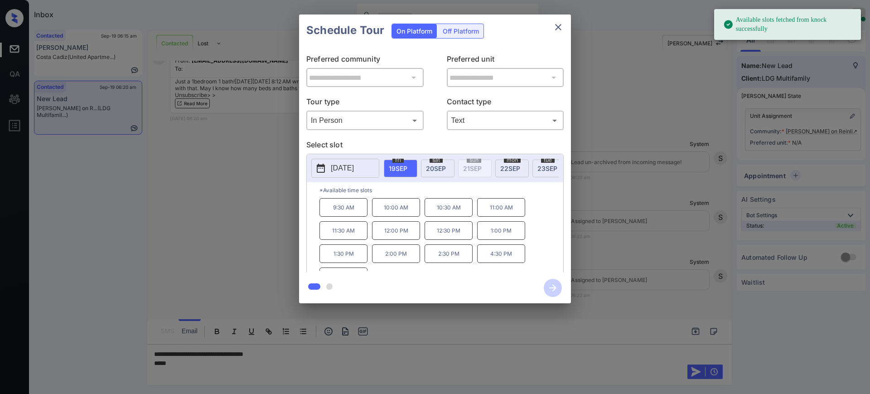
click at [334, 168] on p "[DATE]" at bounding box center [342, 168] width 23 height 11
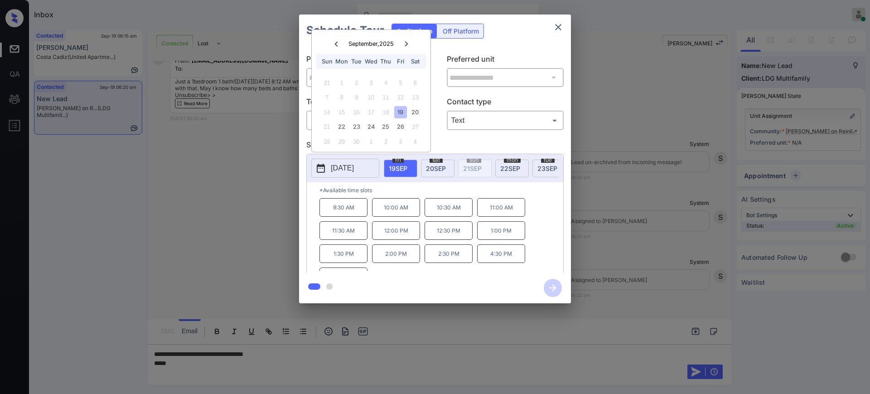
click at [183, 364] on div at bounding box center [435, 197] width 870 height 394
